Goal: Check status

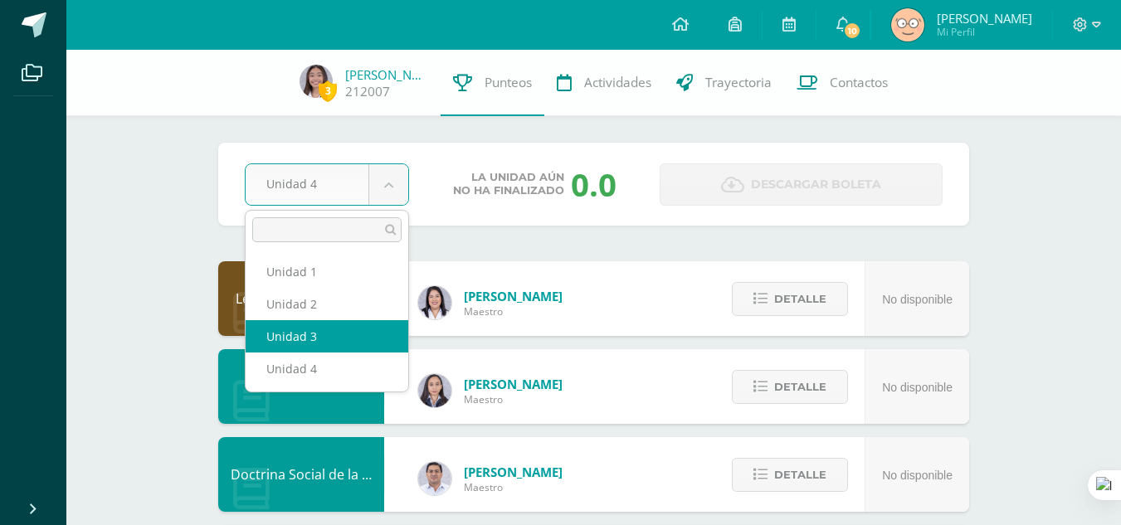
select select "Unidad 3"
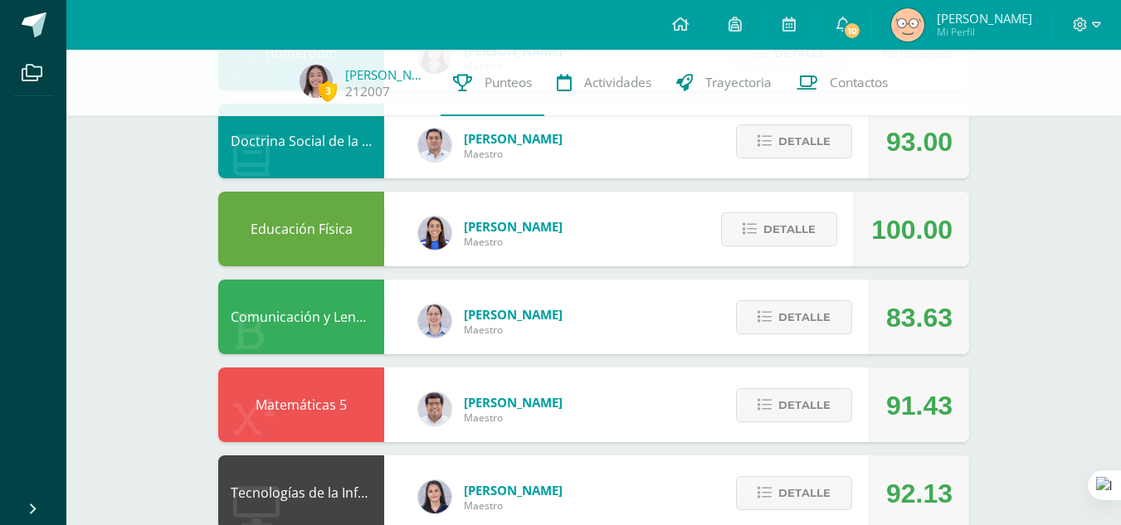
scroll to position [335, 0]
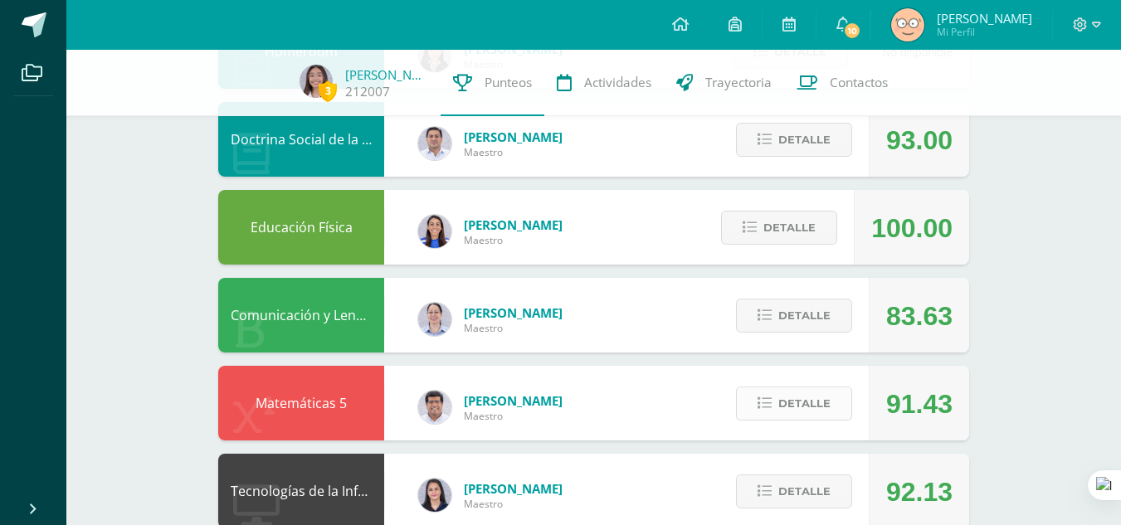
click at [767, 404] on icon at bounding box center [764, 404] width 14 height 14
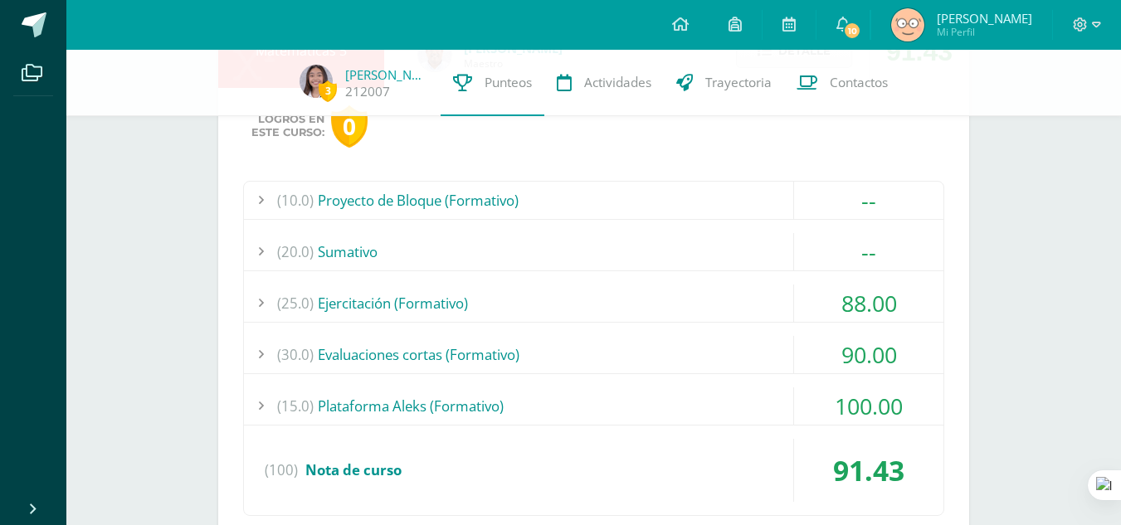
scroll to position [689, 0]
click at [844, 253] on div "--" at bounding box center [868, 250] width 149 height 37
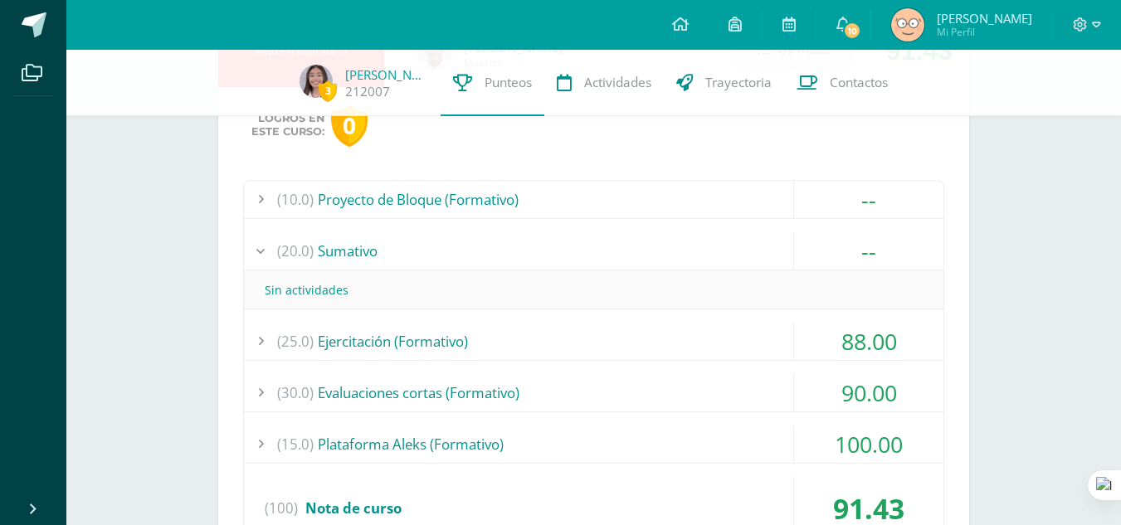
click at [844, 253] on div "--" at bounding box center [868, 250] width 149 height 37
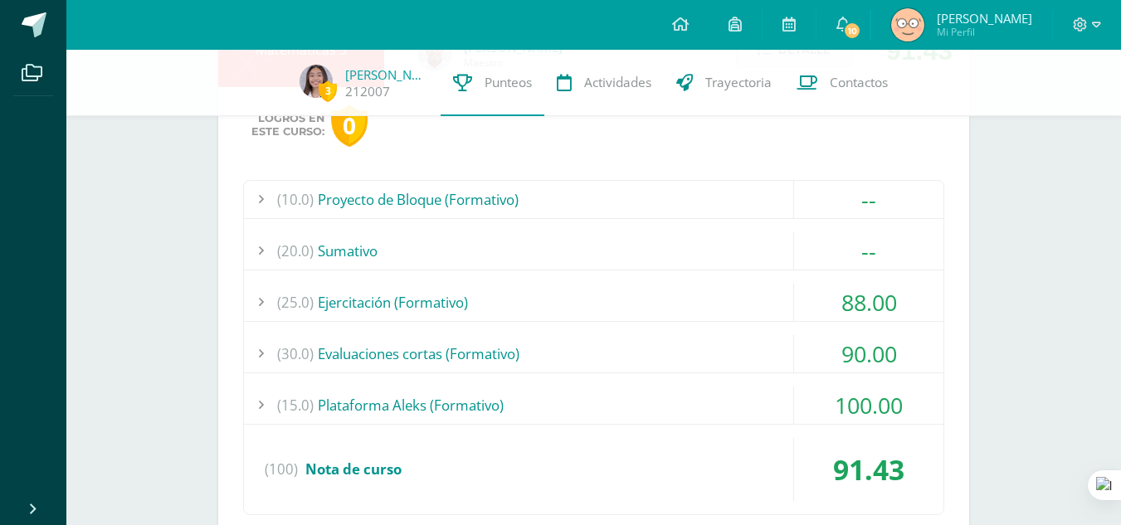
click at [869, 188] on div "--" at bounding box center [868, 199] width 149 height 37
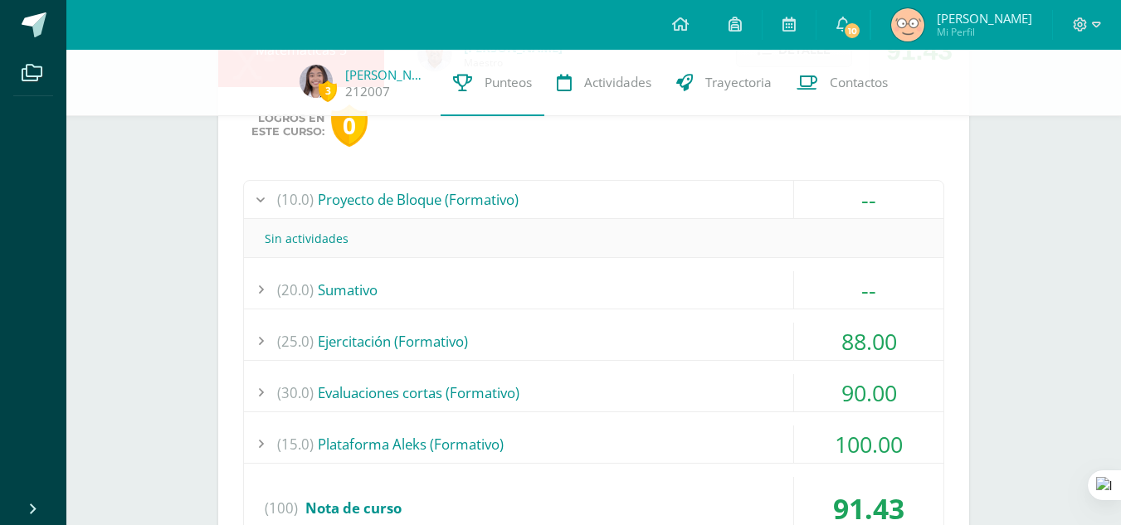
click at [869, 188] on div "--" at bounding box center [868, 199] width 149 height 37
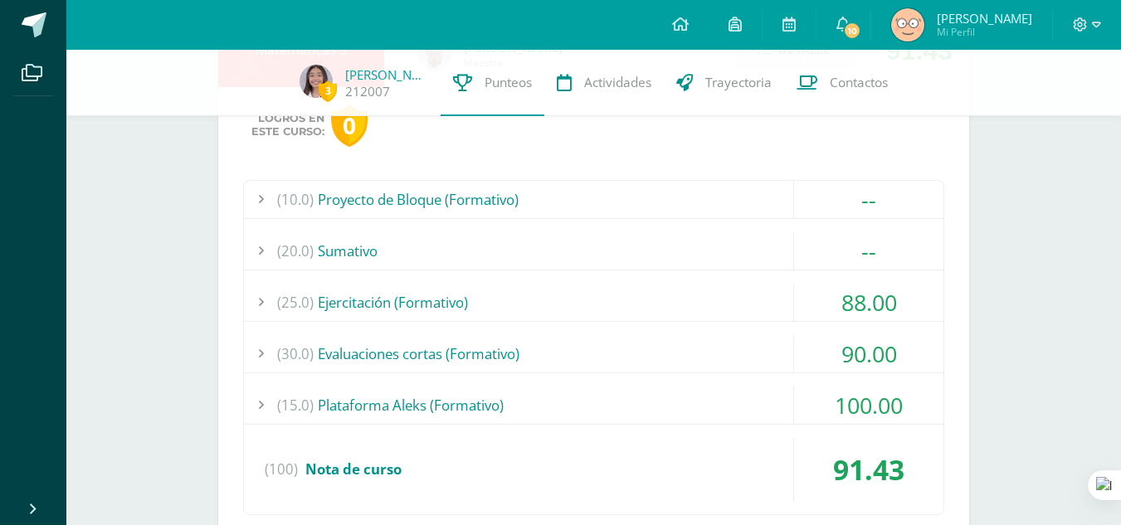
click at [859, 353] on div "90.00" at bounding box center [868, 353] width 149 height 37
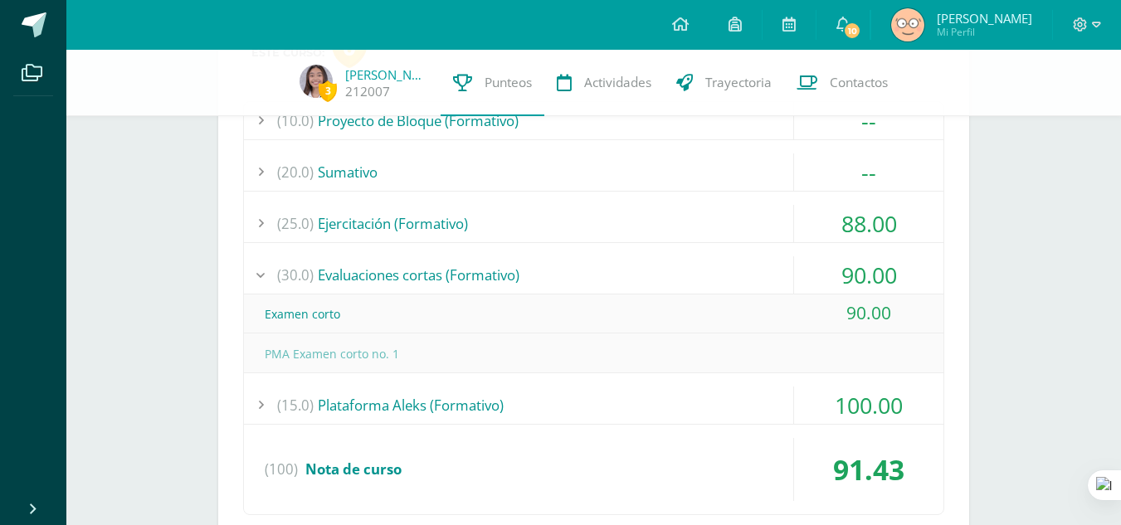
scroll to position [768, 0]
click at [843, 265] on div "90.00" at bounding box center [868, 274] width 149 height 37
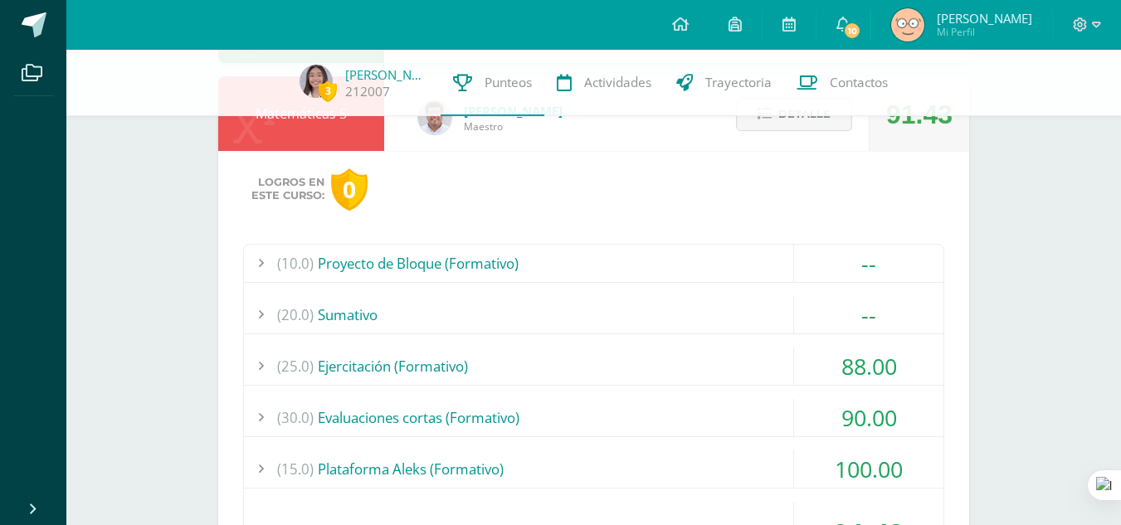
scroll to position [606, 0]
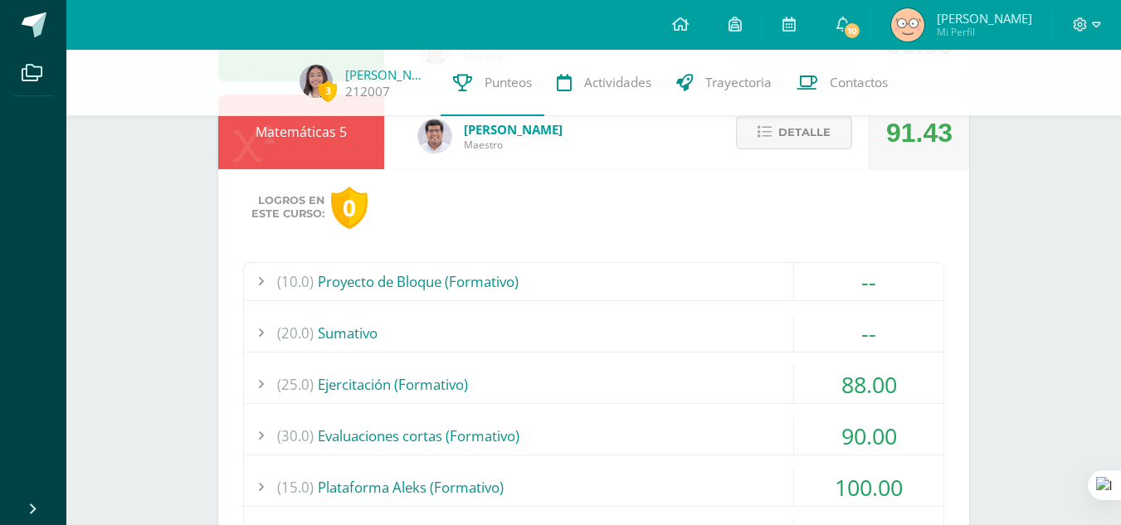
click at [823, 155] on div "Detalle" at bounding box center [790, 132] width 158 height 75
click at [823, 146] on span "Detalle" at bounding box center [804, 132] width 52 height 31
